Goal: Information Seeking & Learning: Compare options

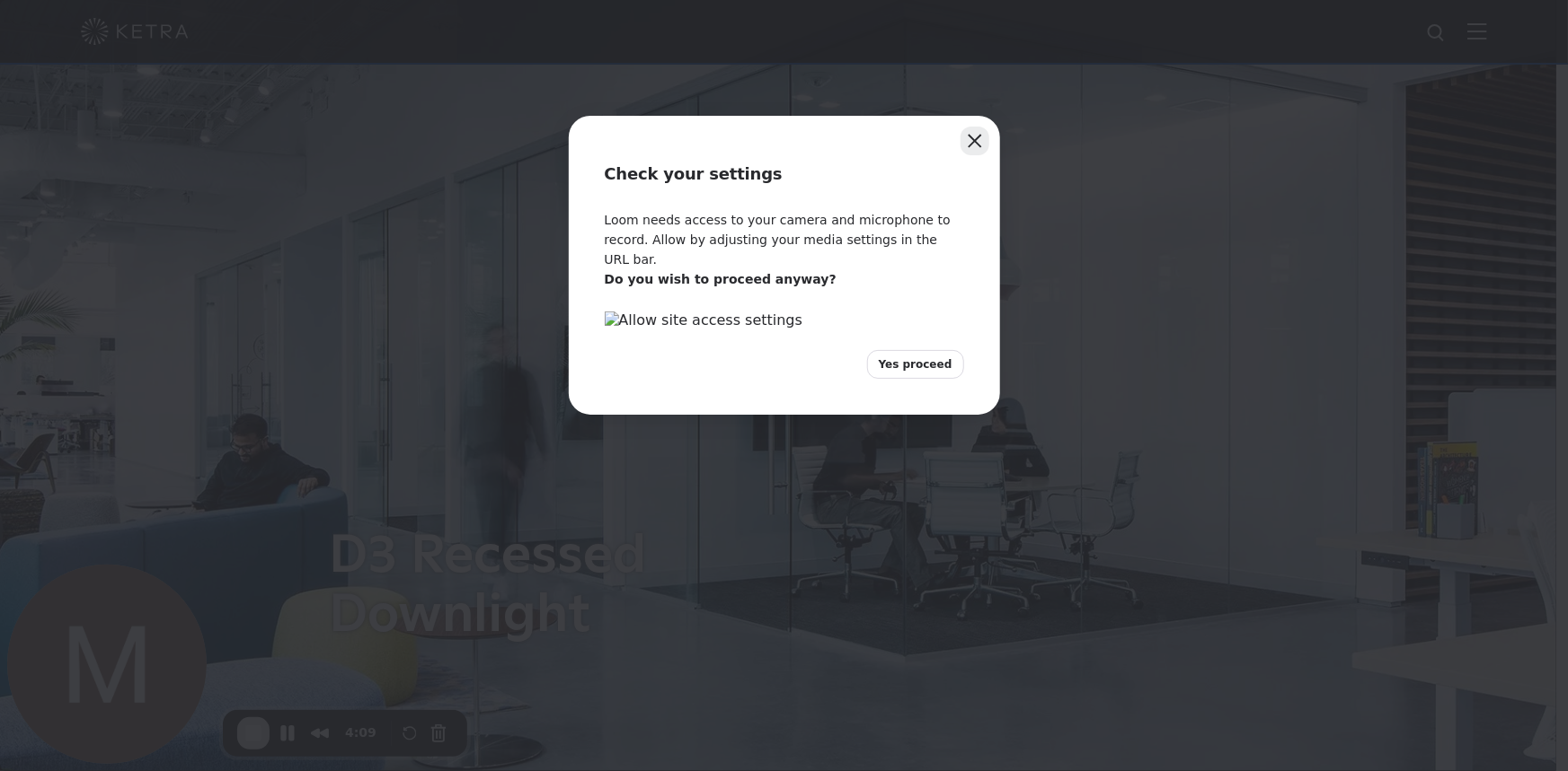
click at [980, 145] on button "Close" at bounding box center [974, 140] width 29 height 29
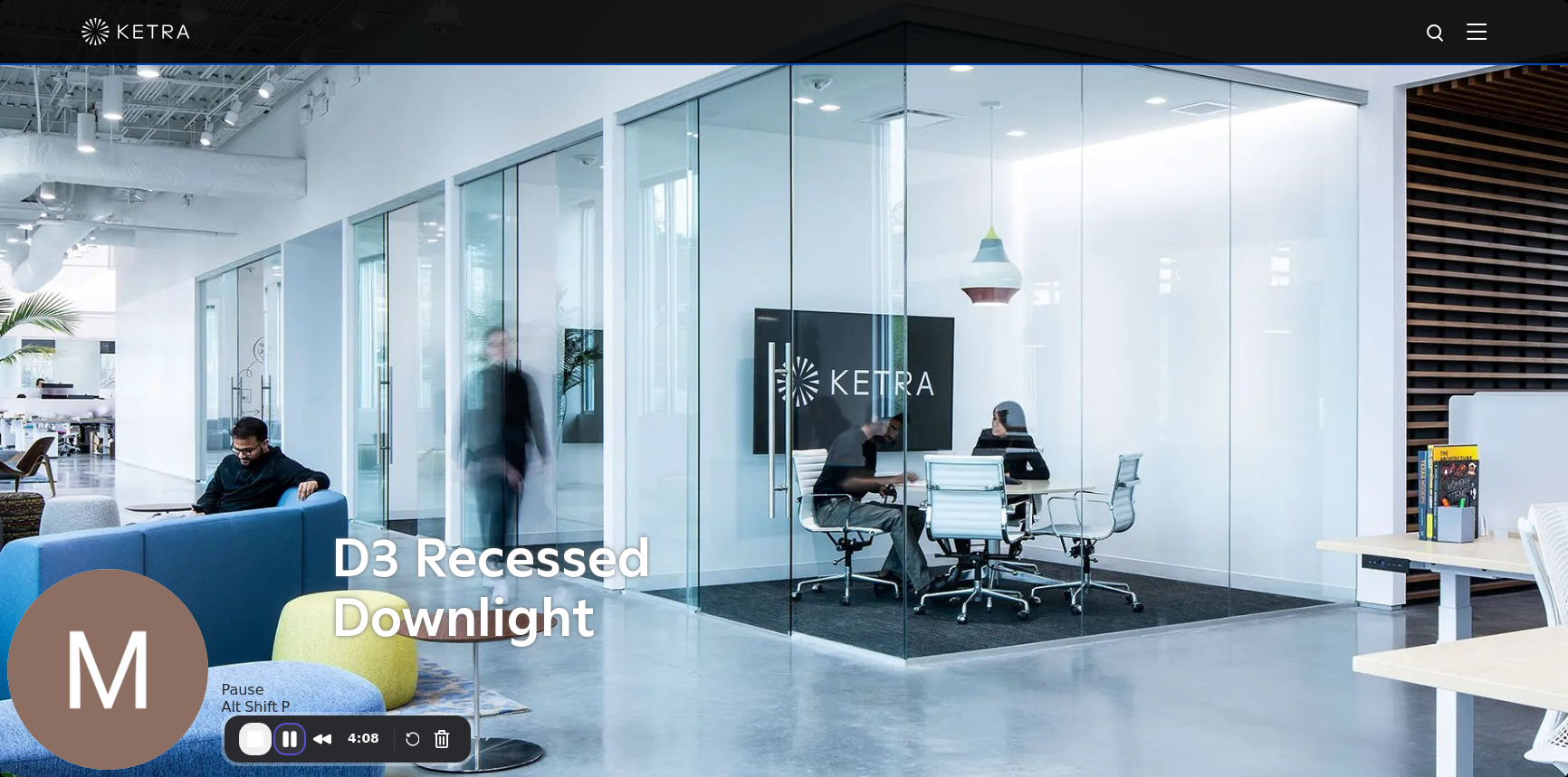
click at [290, 742] on button "Pause Recording" at bounding box center [289, 739] width 29 height 29
click at [441, 734] on button "Cancel Recording" at bounding box center [446, 741] width 29 height 29
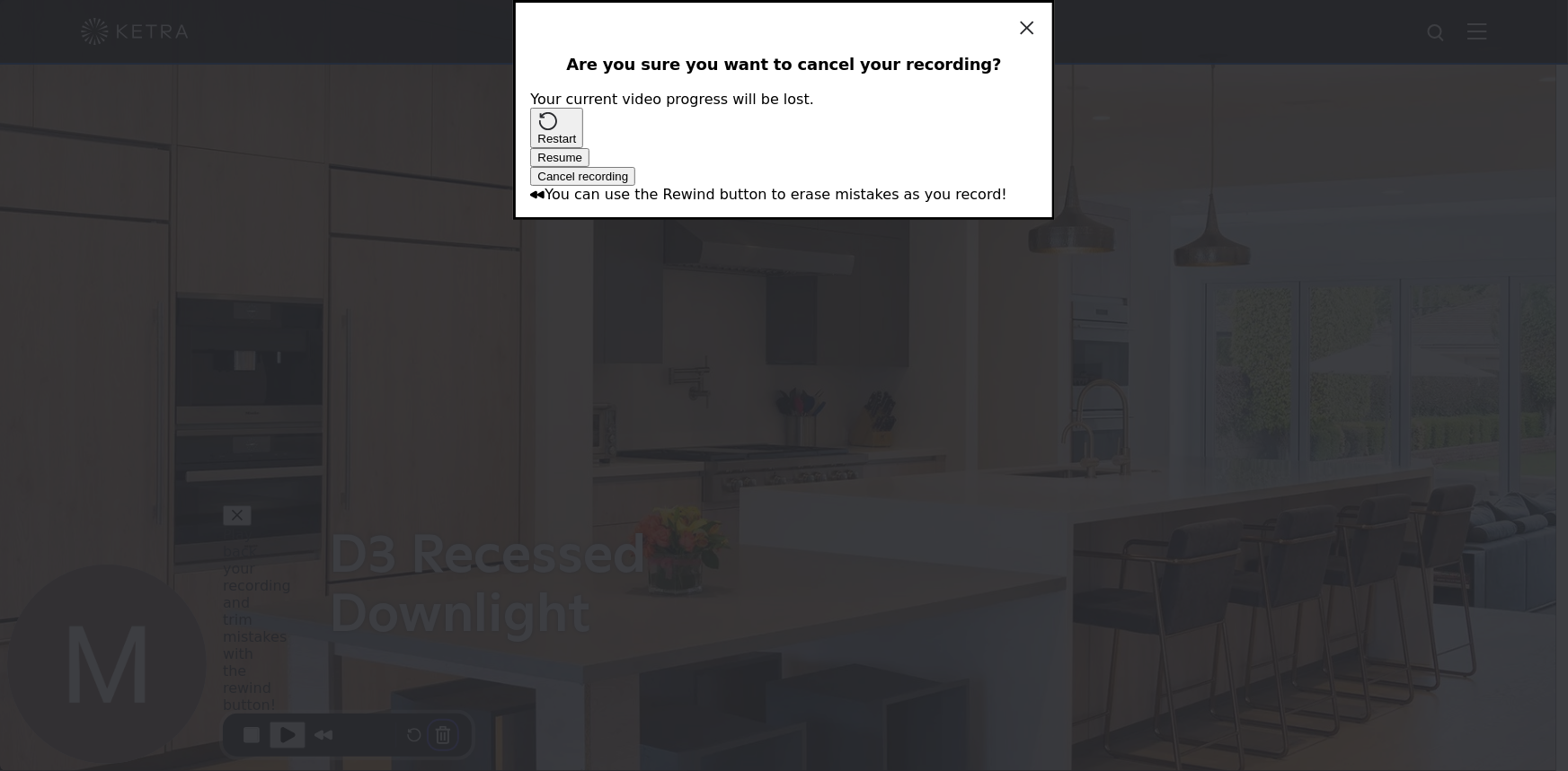
click at [628, 183] on span "Cancel recording" at bounding box center [583, 177] width 91 height 13
